Goal: Transaction & Acquisition: Subscribe to service/newsletter

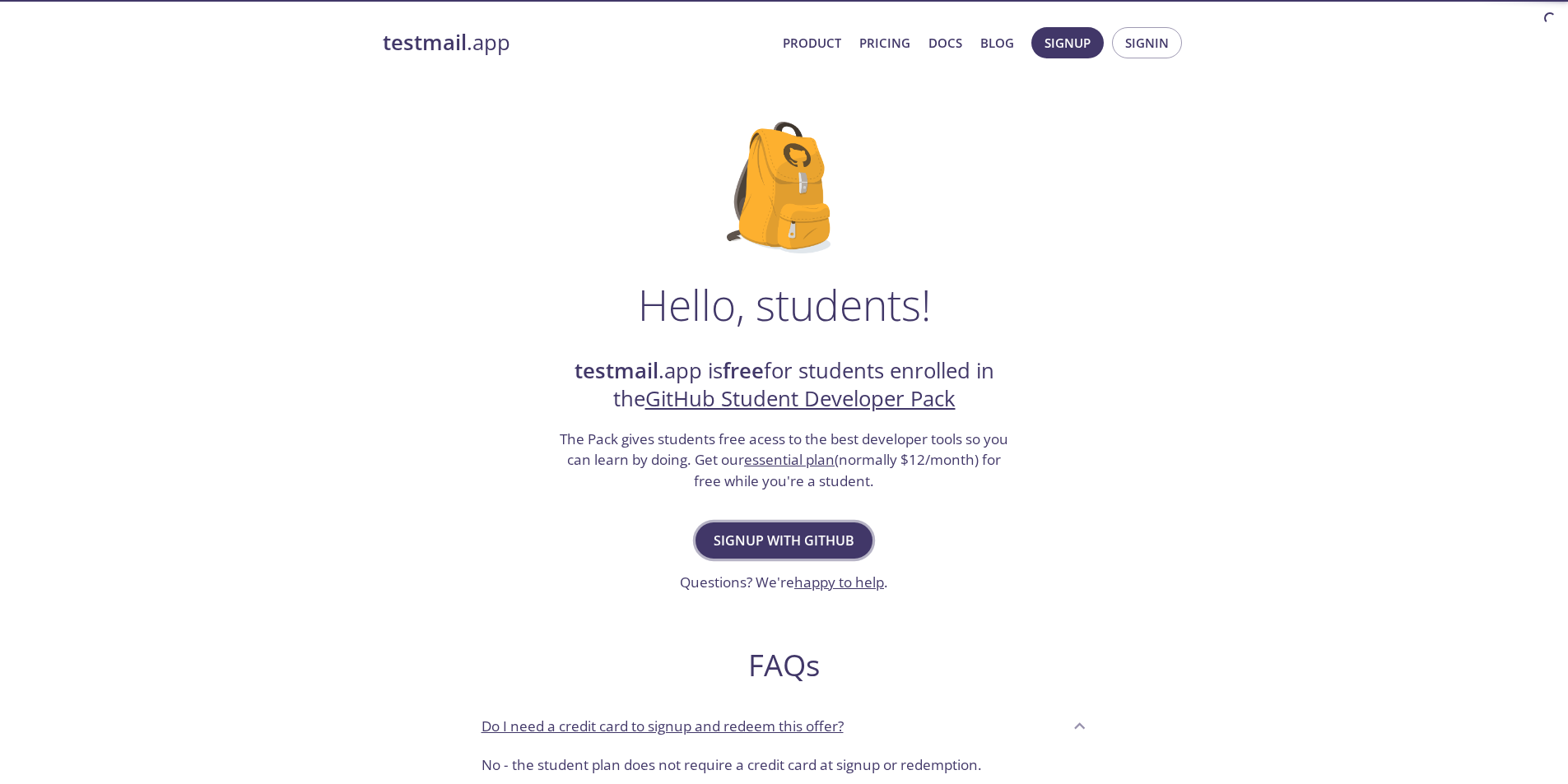
click at [770, 526] on button "Signup with GitHub" at bounding box center [784, 540] width 177 height 36
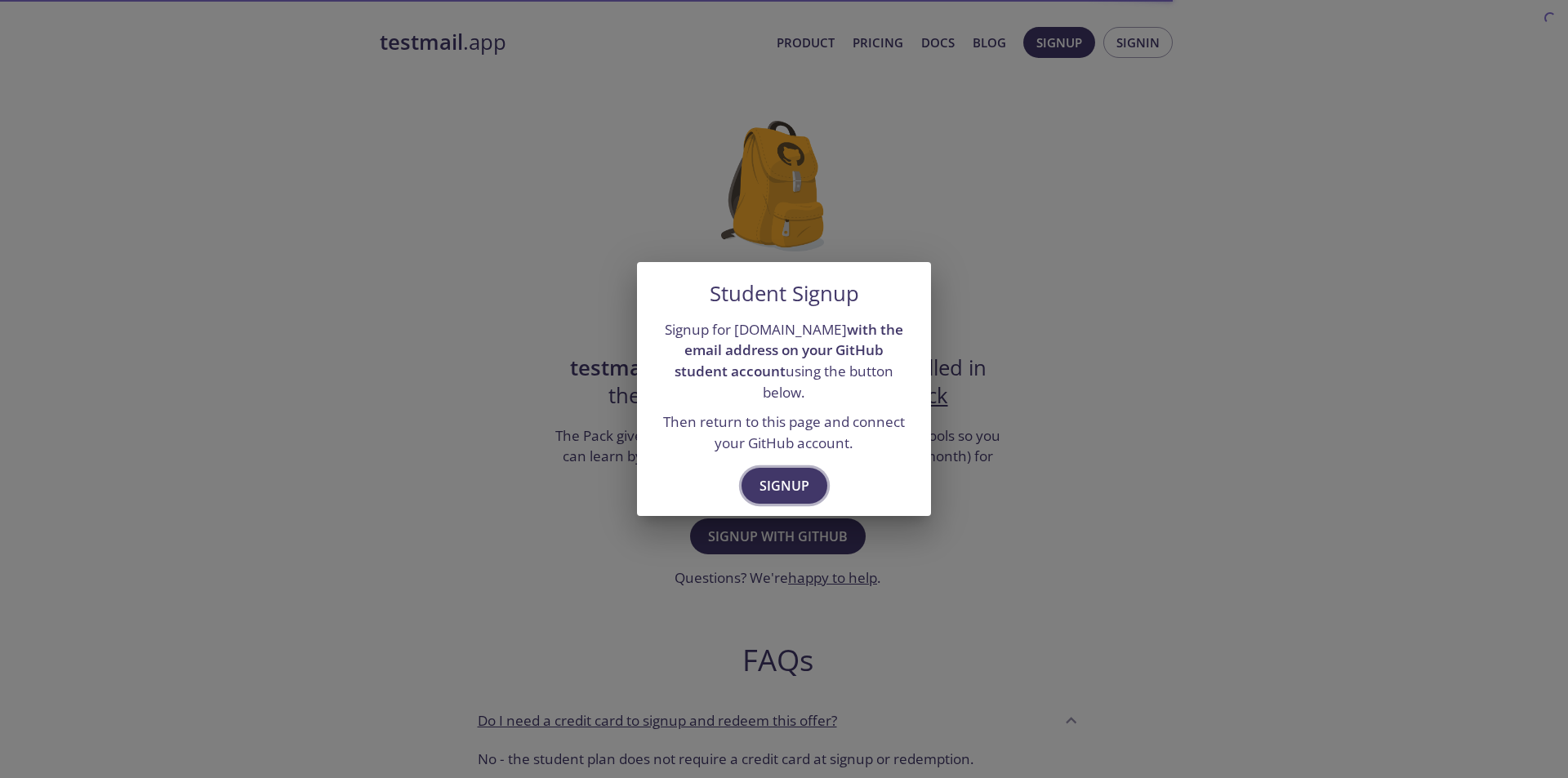
click at [762, 475] on span "Signup" at bounding box center [784, 486] width 49 height 23
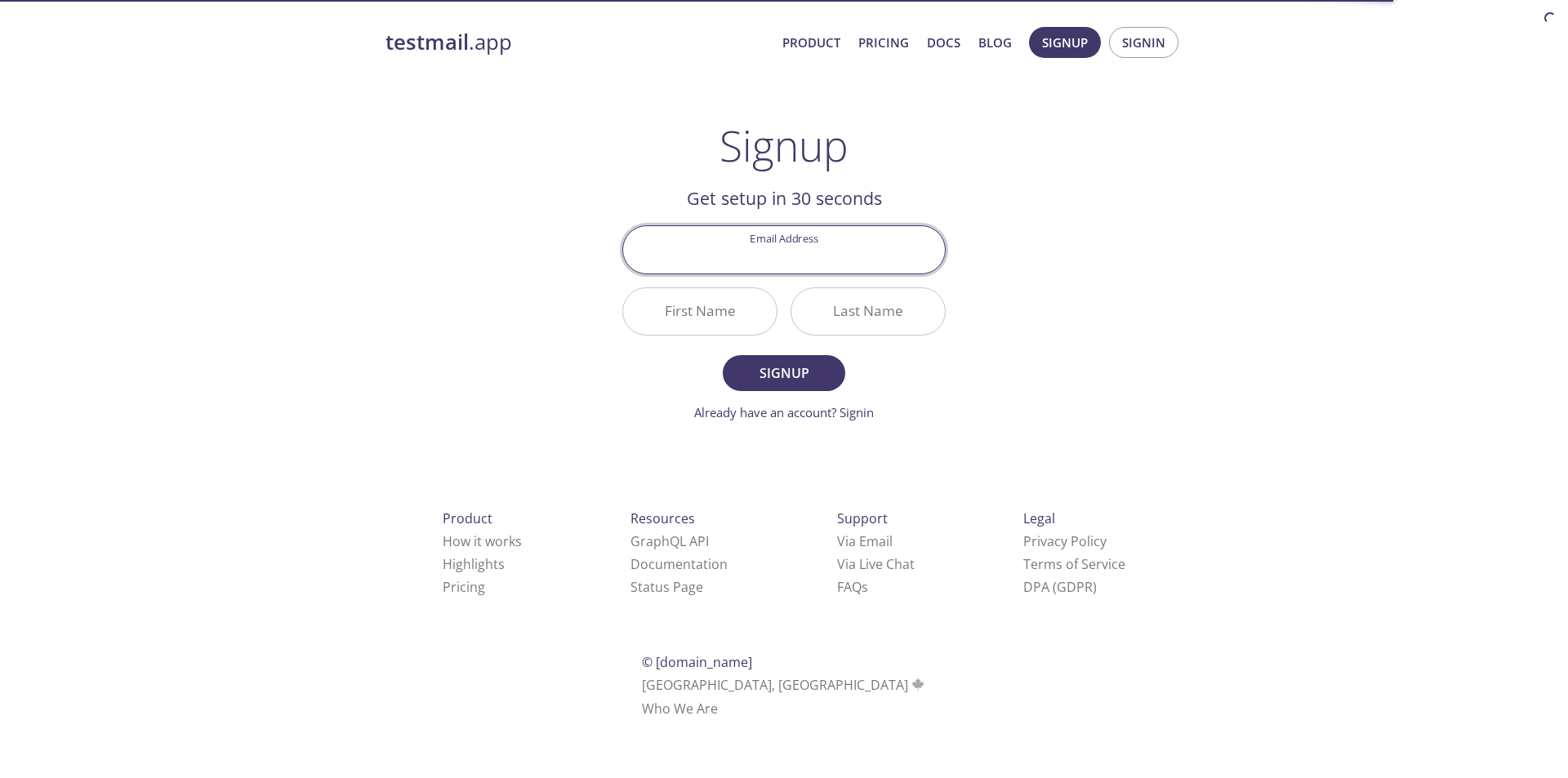
click at [777, 261] on input "Email Address" at bounding box center [784, 250] width 322 height 47
type input "[EMAIL_ADDRESS][DOMAIN_NAME]"
click at [694, 323] on input "First Name" at bounding box center [699, 312] width 153 height 47
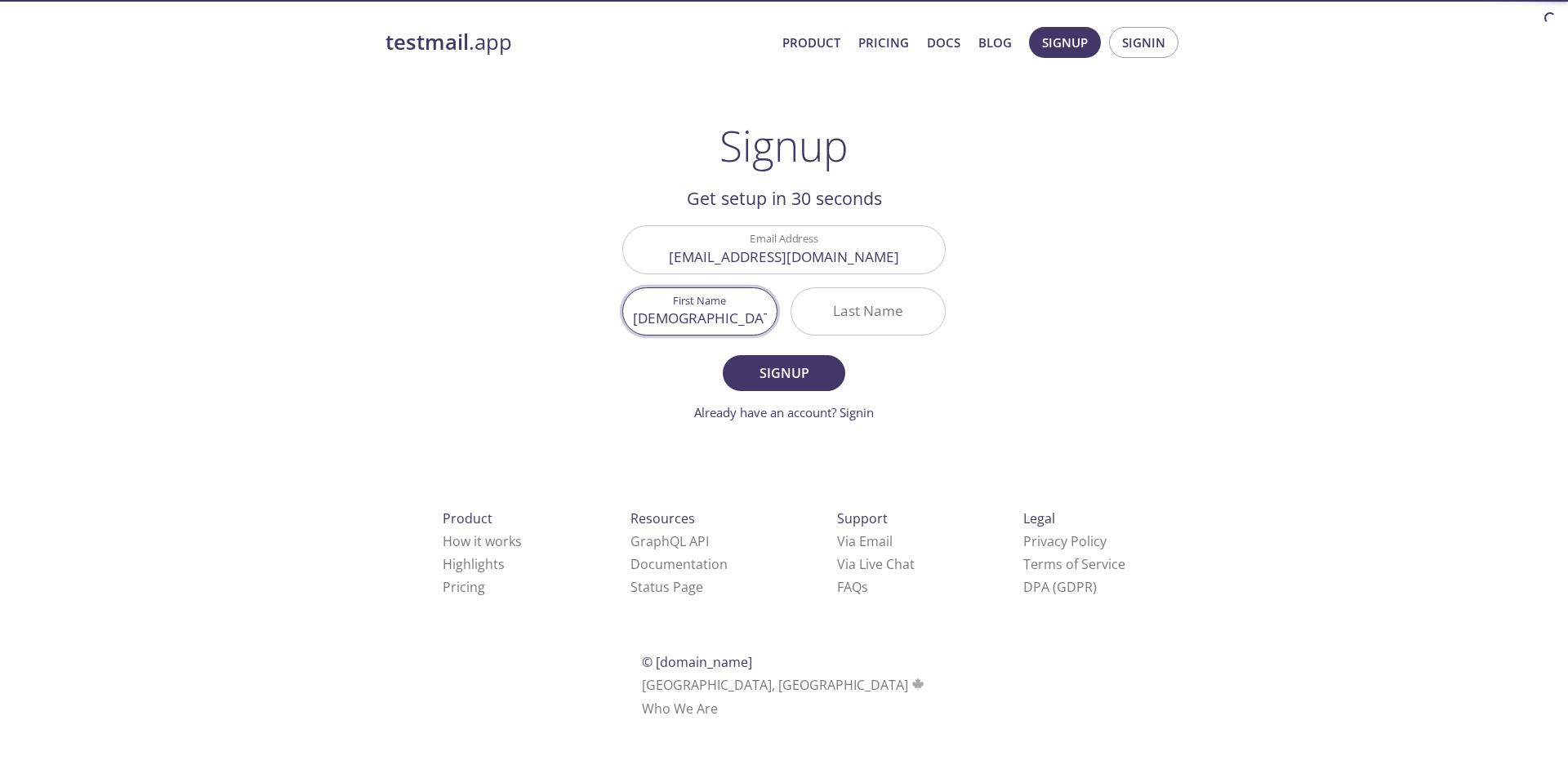
type input "[DEMOGRAPHIC_DATA]"
click at [822, 323] on input "Last Name" at bounding box center [868, 312] width 153 height 47
type input "[PERSON_NAME]"
click at [758, 370] on span "Signup" at bounding box center [784, 373] width 87 height 23
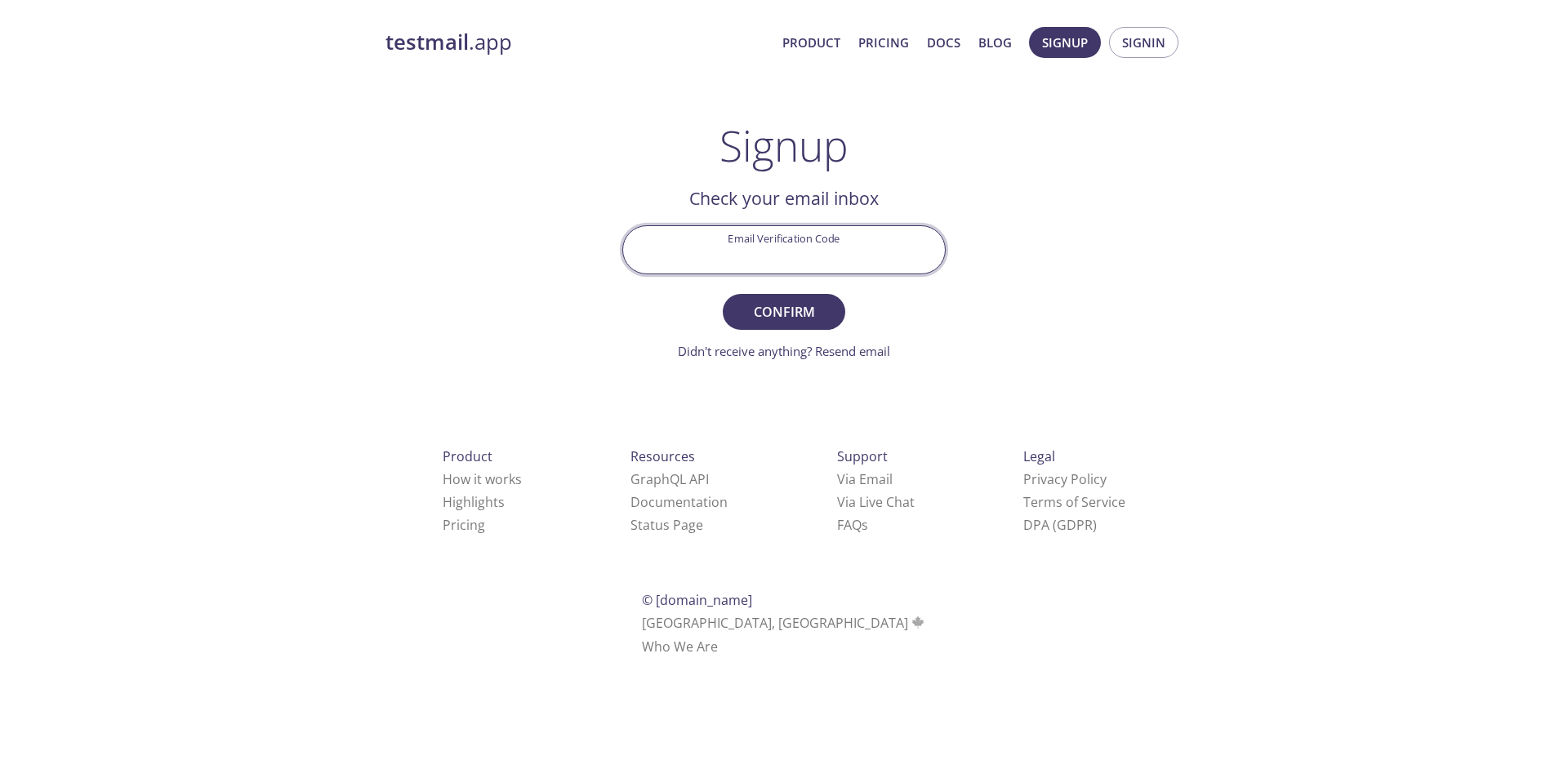
click at [816, 250] on input "Email Verification Code" at bounding box center [784, 250] width 322 height 47
paste input "6VNMS7J"
type input "6VNMS7J"
click at [789, 304] on span "Confirm" at bounding box center [784, 312] width 87 height 23
